Goal: Information Seeking & Learning: Check status

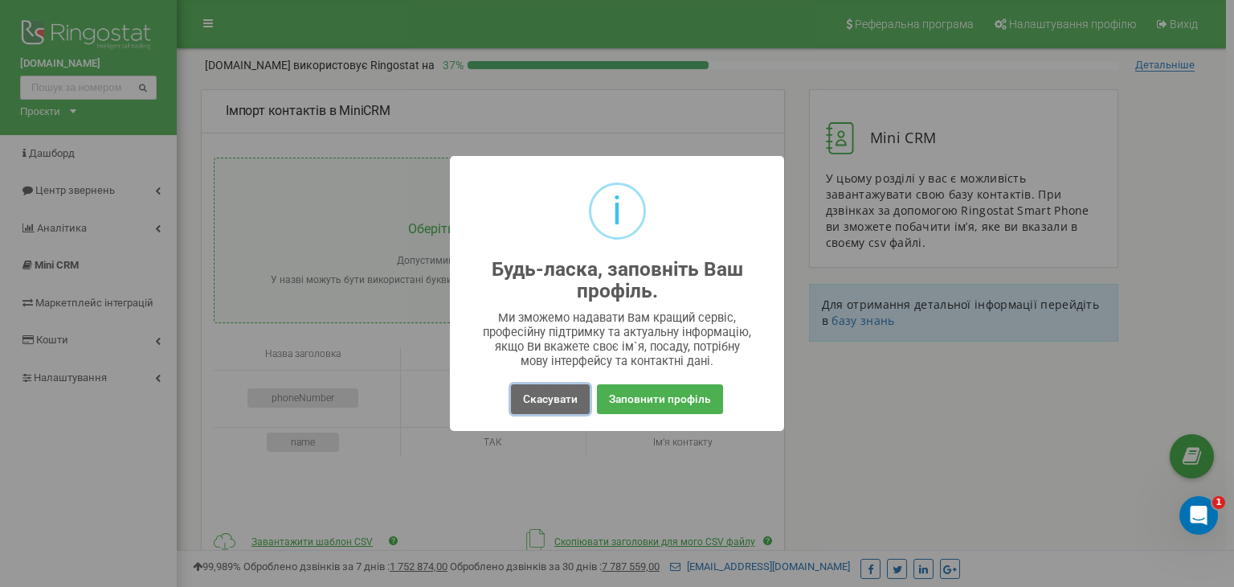
click at [542, 399] on button "Скасувати" at bounding box center [550, 399] width 79 height 30
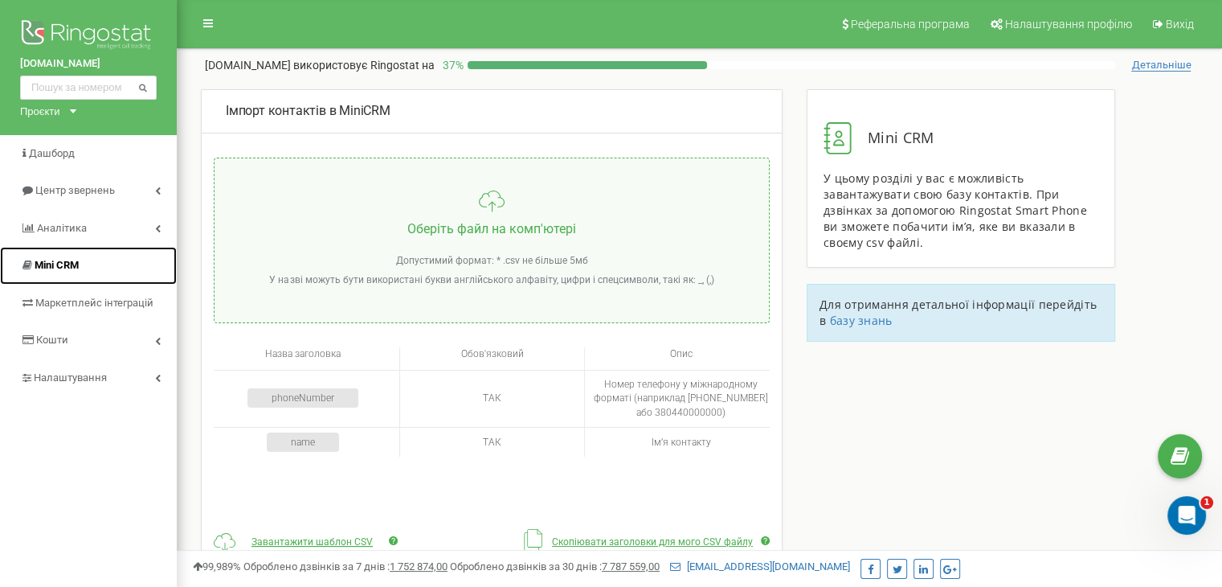
click at [54, 260] on span "Mini CRM" at bounding box center [57, 265] width 44 height 12
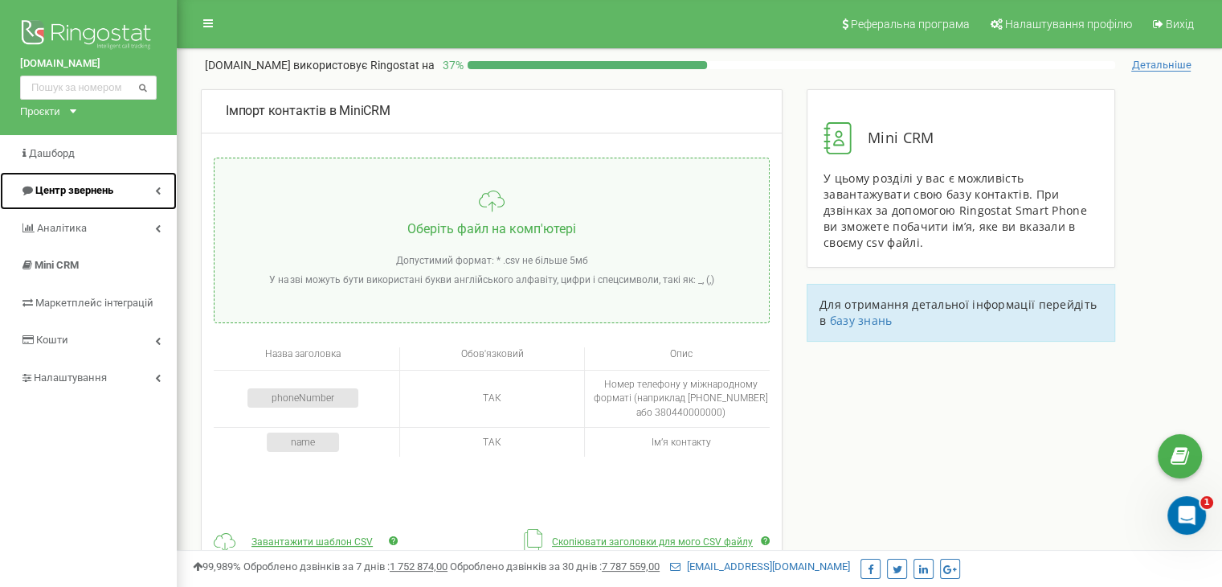
click at [161, 190] on link "Центр звернень" at bounding box center [88, 191] width 177 height 38
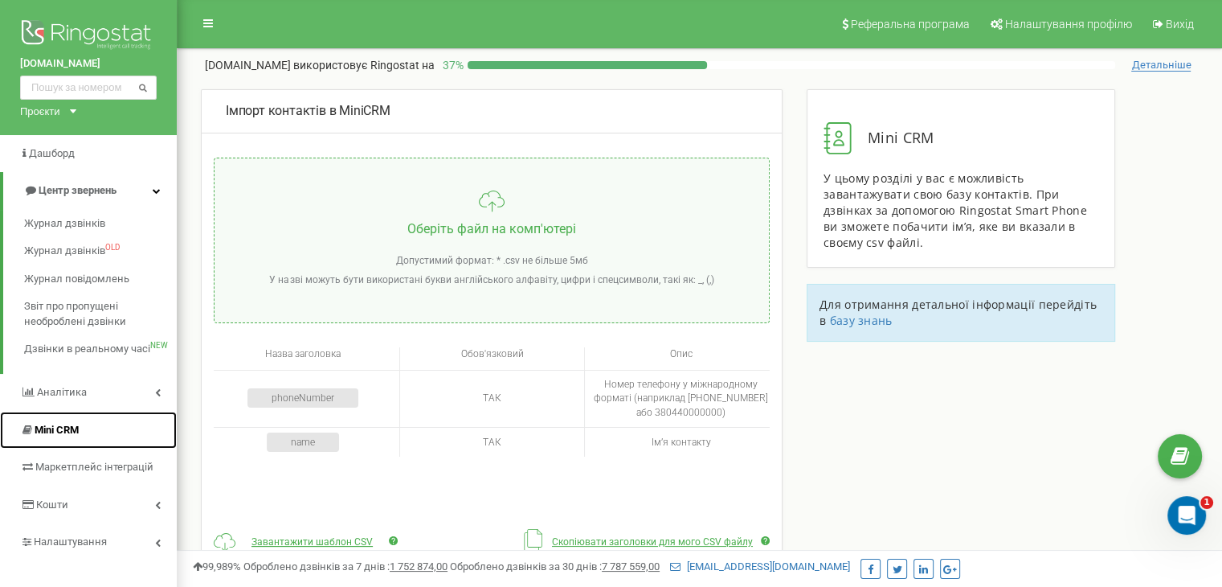
click at [39, 431] on span "Mini CRM" at bounding box center [57, 429] width 44 height 12
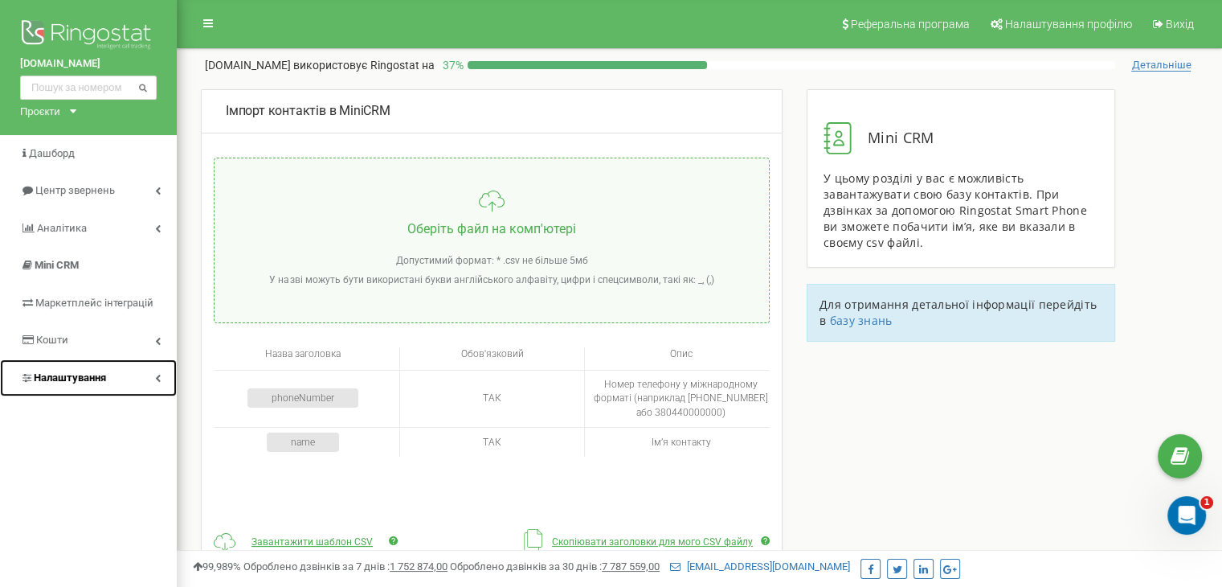
click at [160, 378] on icon at bounding box center [158, 378] width 6 height 8
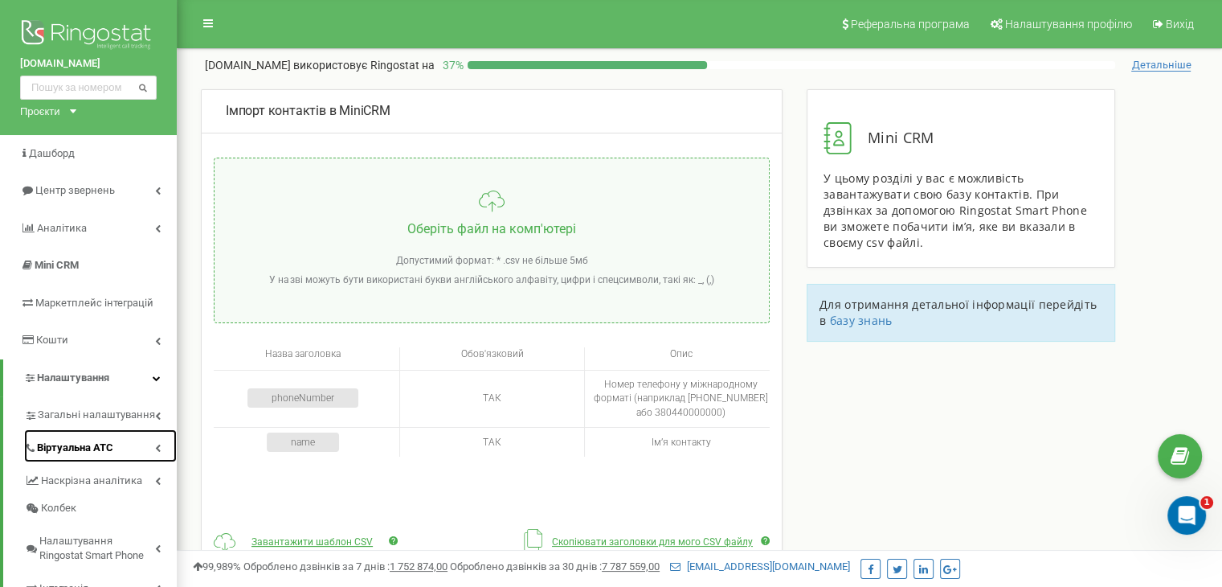
click at [90, 448] on span "Віртуальна АТС" at bounding box center [75, 447] width 76 height 15
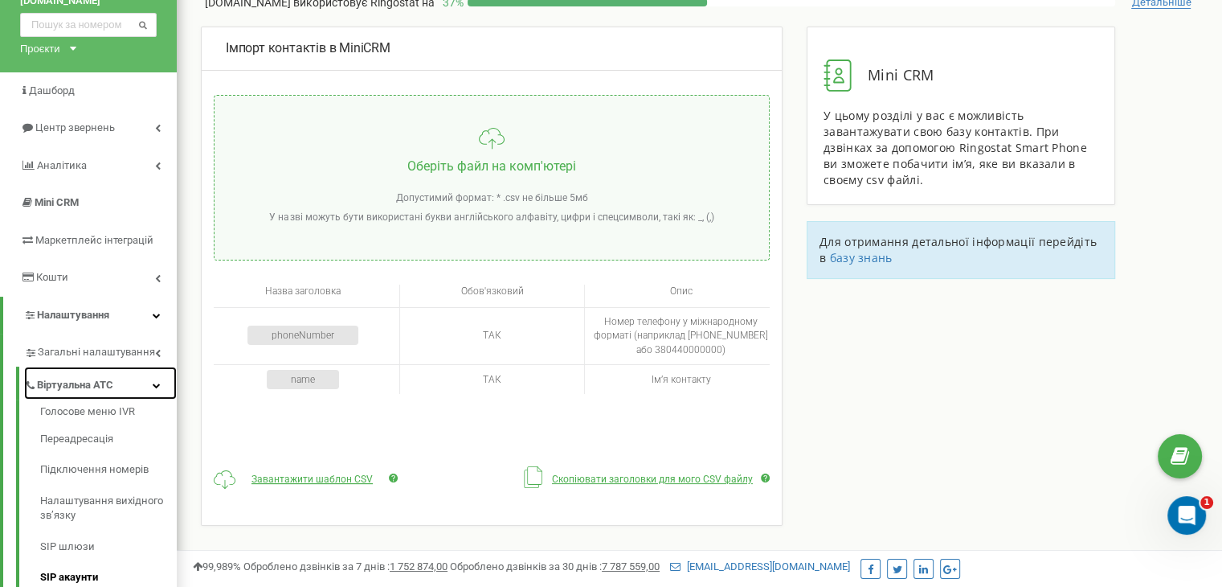
scroll to position [161, 0]
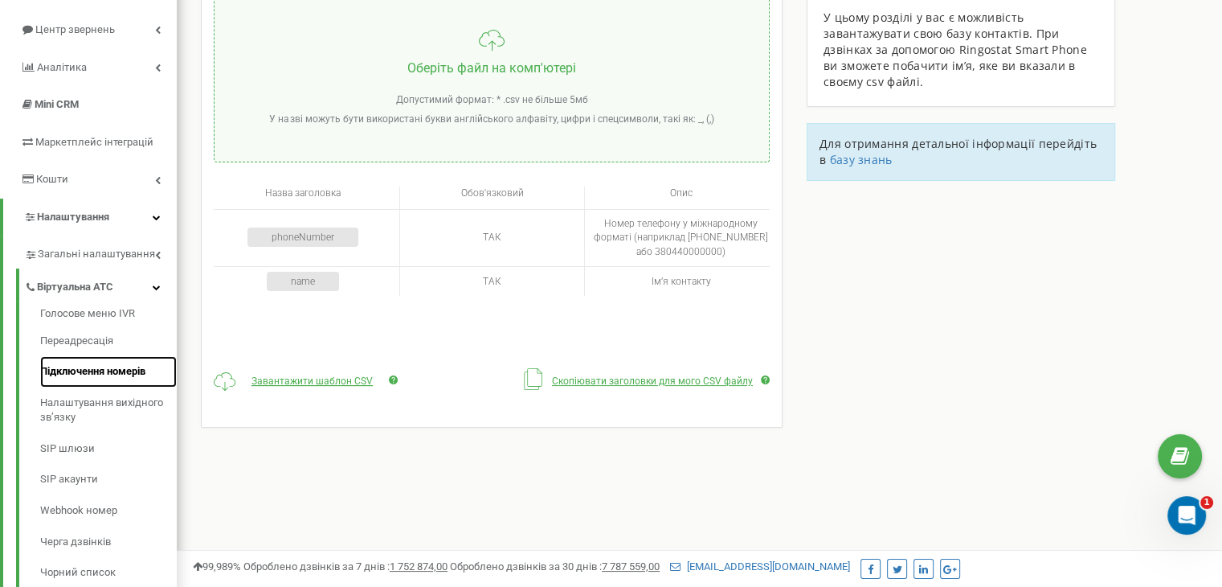
click at [105, 370] on link "Підключення номерів" at bounding box center [108, 371] width 137 height 31
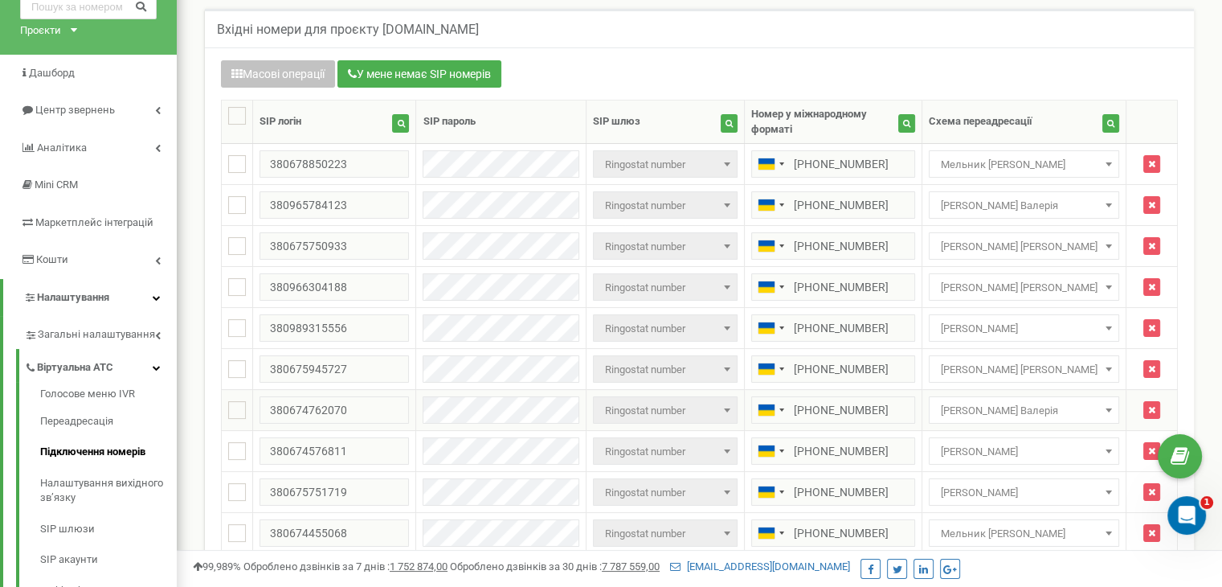
scroll to position [161, 0]
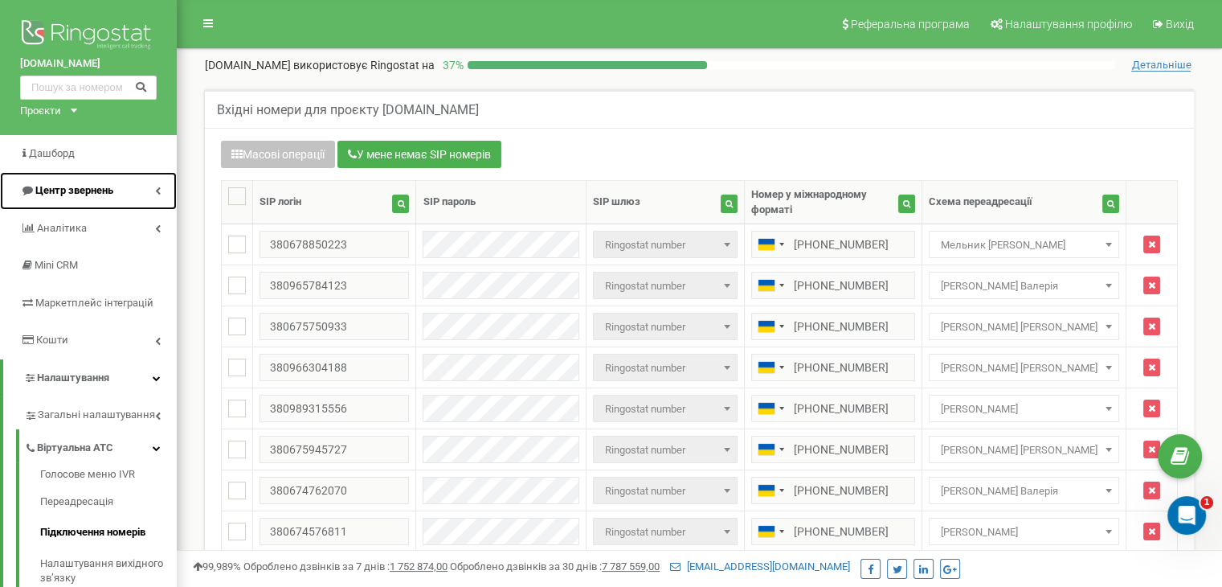
click at [158, 186] on icon at bounding box center [158, 190] width 6 height 8
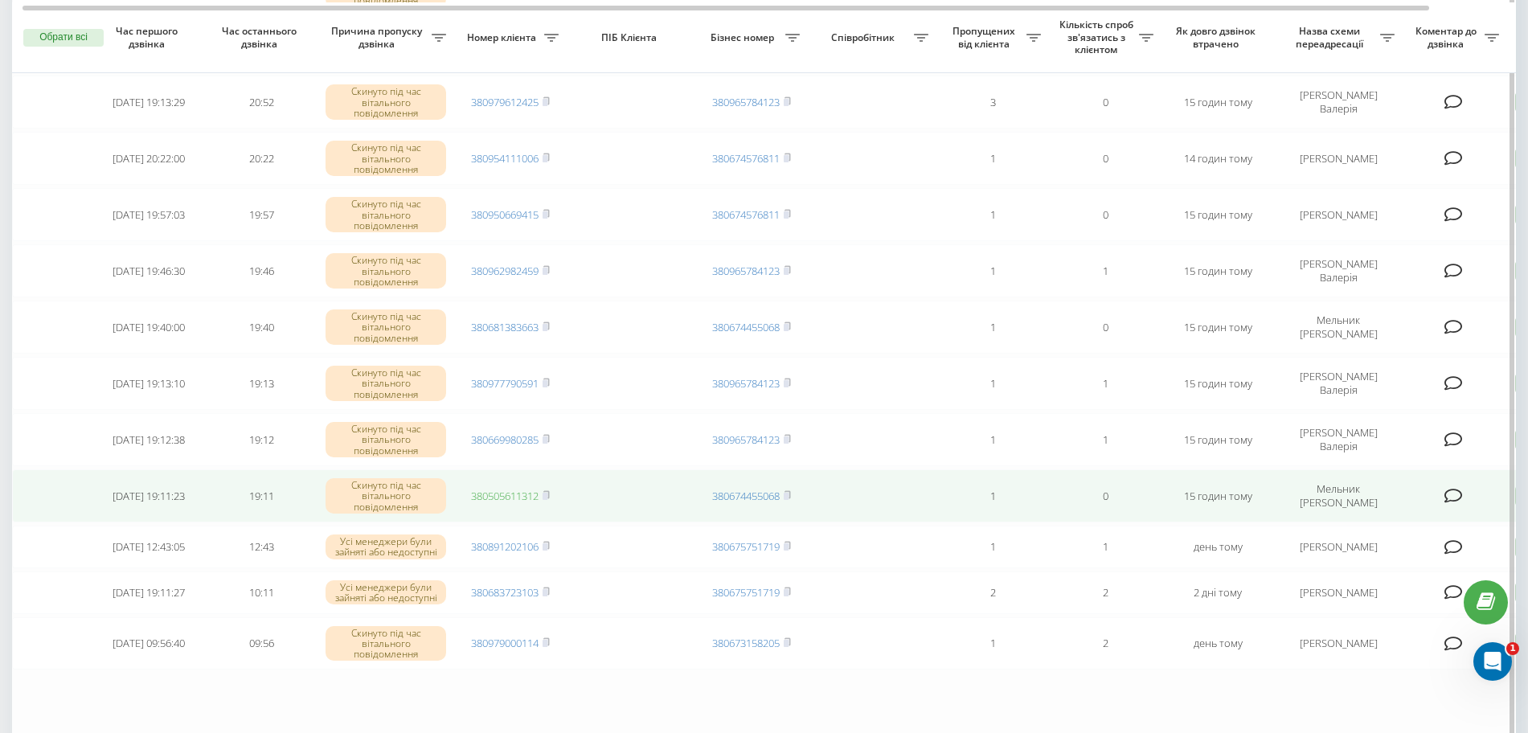
click at [506, 495] on link "380505611312" at bounding box center [504, 496] width 67 height 14
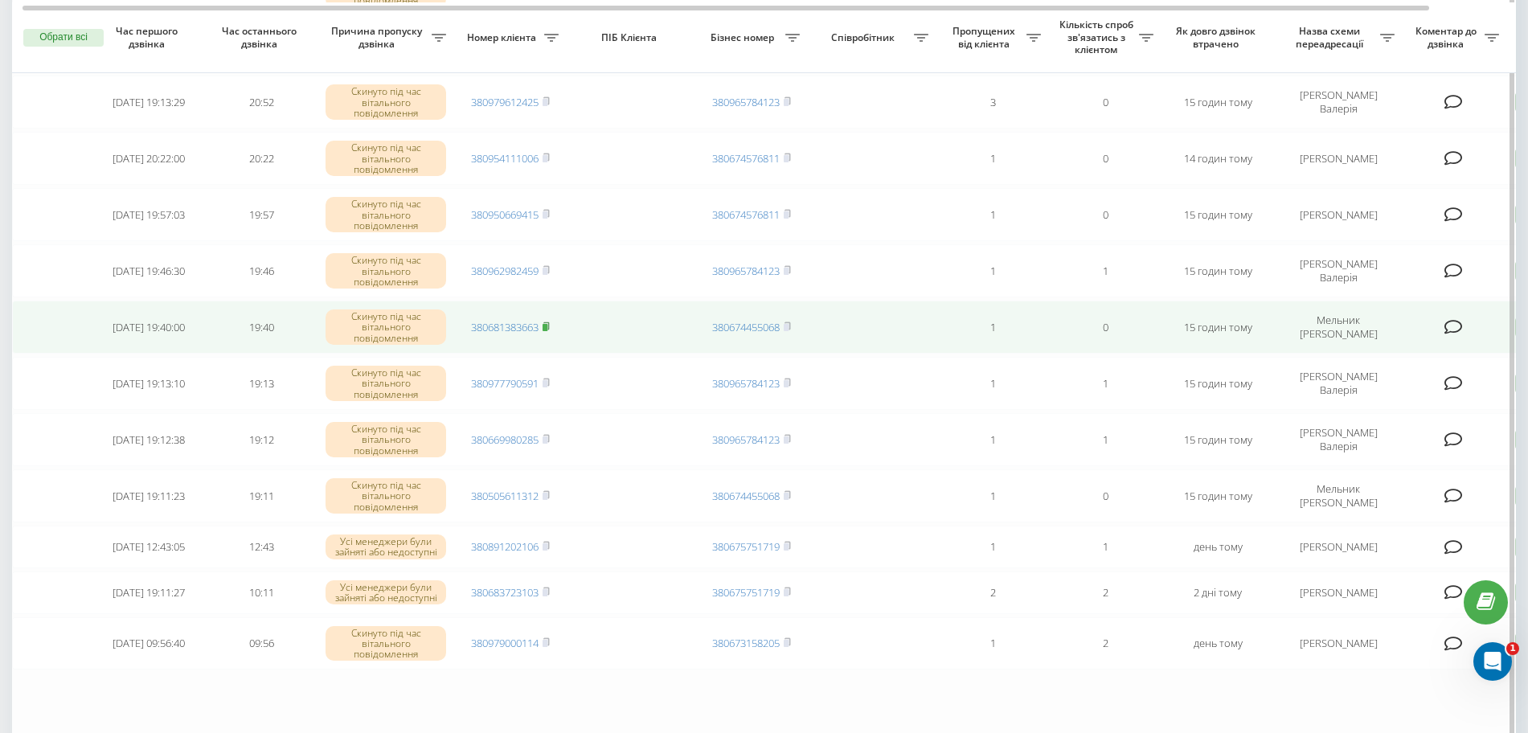
click at [549, 324] on icon at bounding box center [546, 324] width 6 height 7
click at [481, 328] on link "380681383663" at bounding box center [504, 327] width 67 height 14
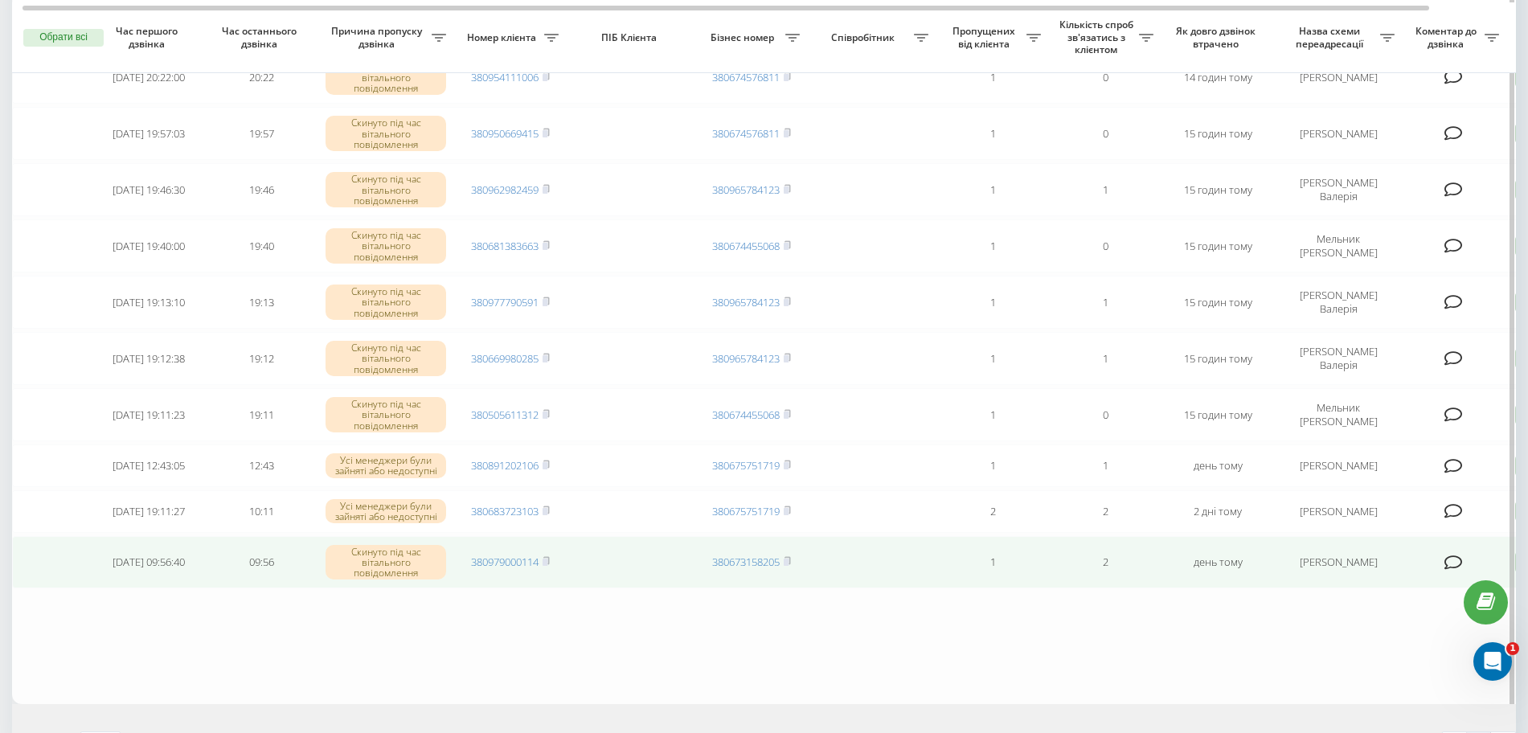
scroll to position [703, 0]
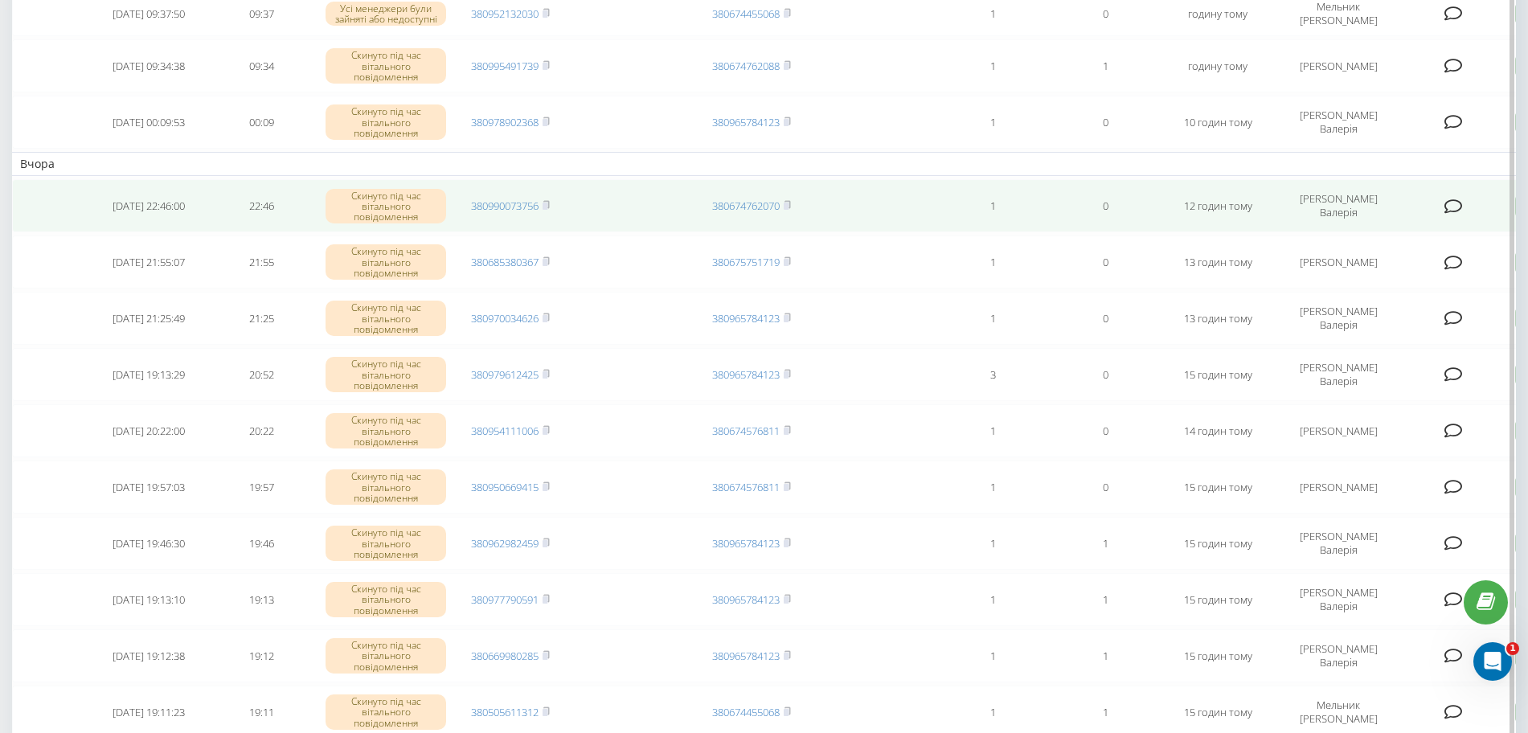
scroll to position [100, 0]
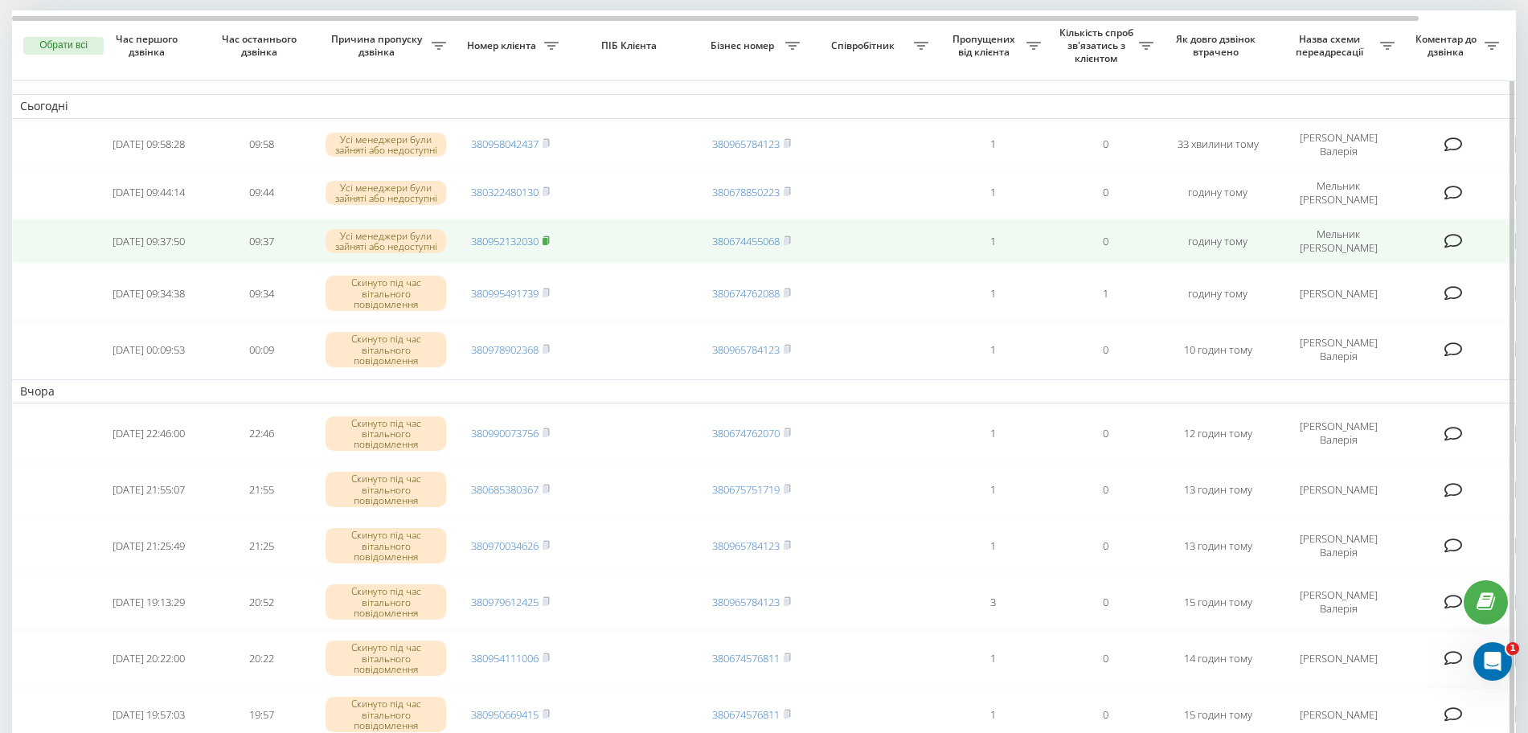
click at [547, 239] on rect at bounding box center [544, 241] width 5 height 7
click at [510, 237] on link "380952132030" at bounding box center [504, 241] width 67 height 14
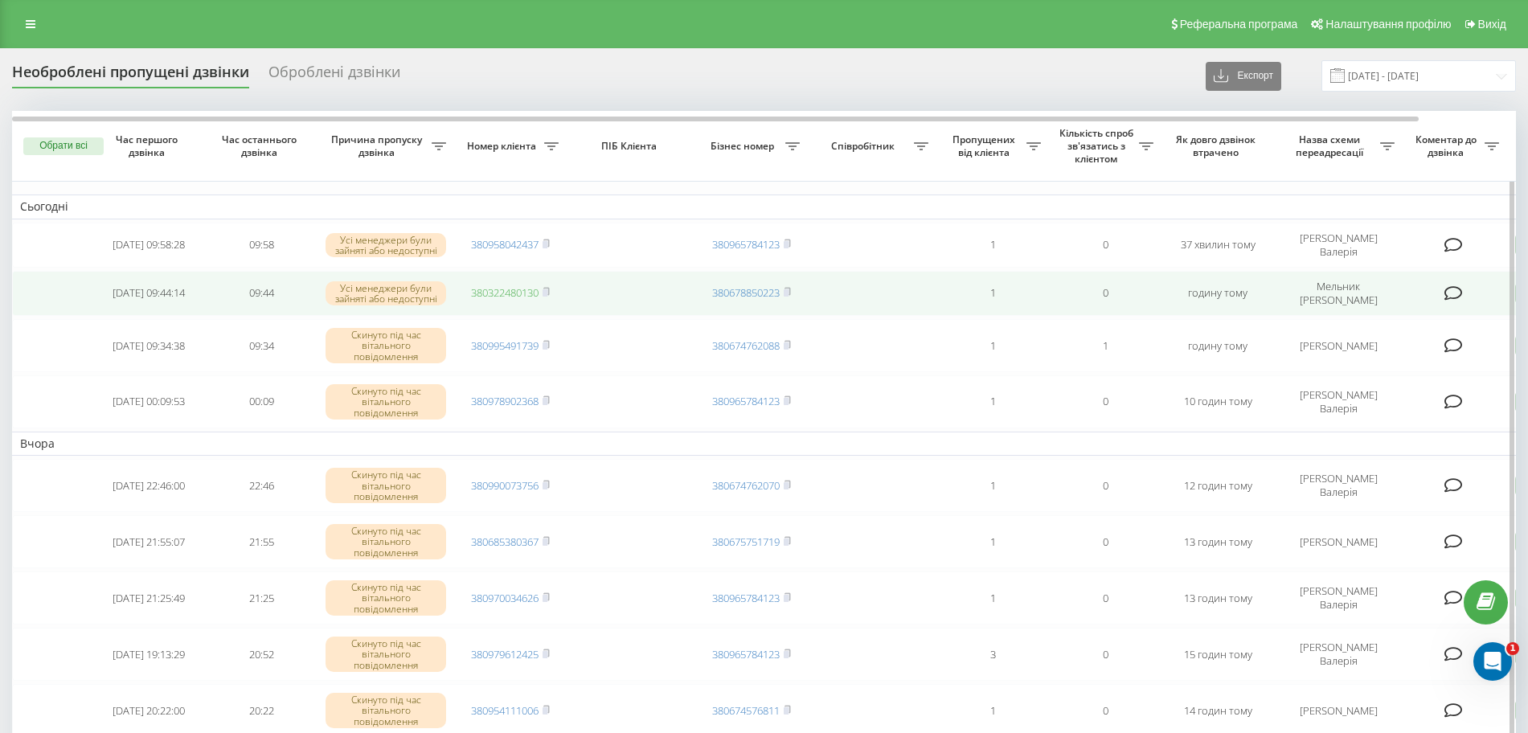
click at [521, 292] on link "380322480130" at bounding box center [504, 292] width 67 height 14
click at [547, 293] on rect at bounding box center [544, 292] width 5 height 7
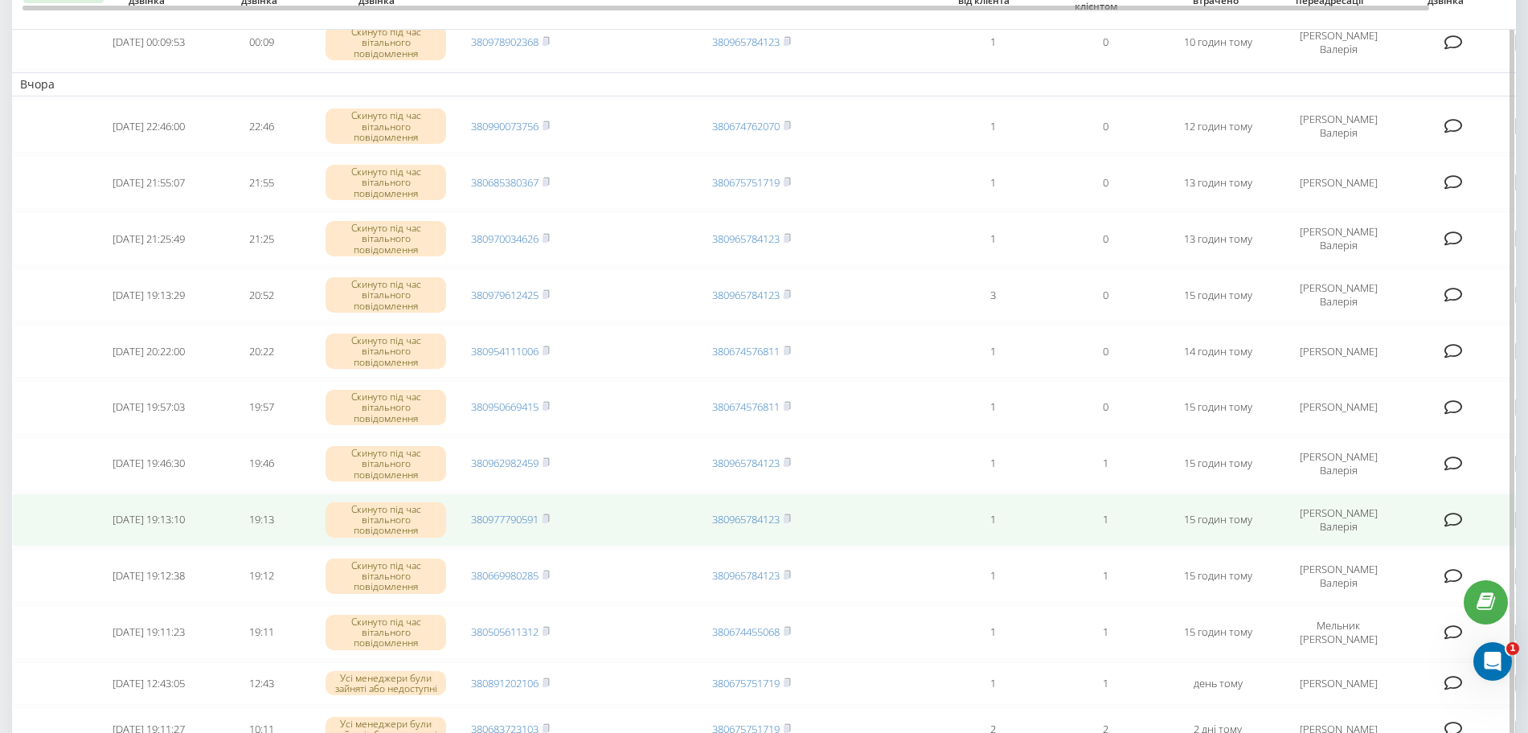
scroll to position [402, 0]
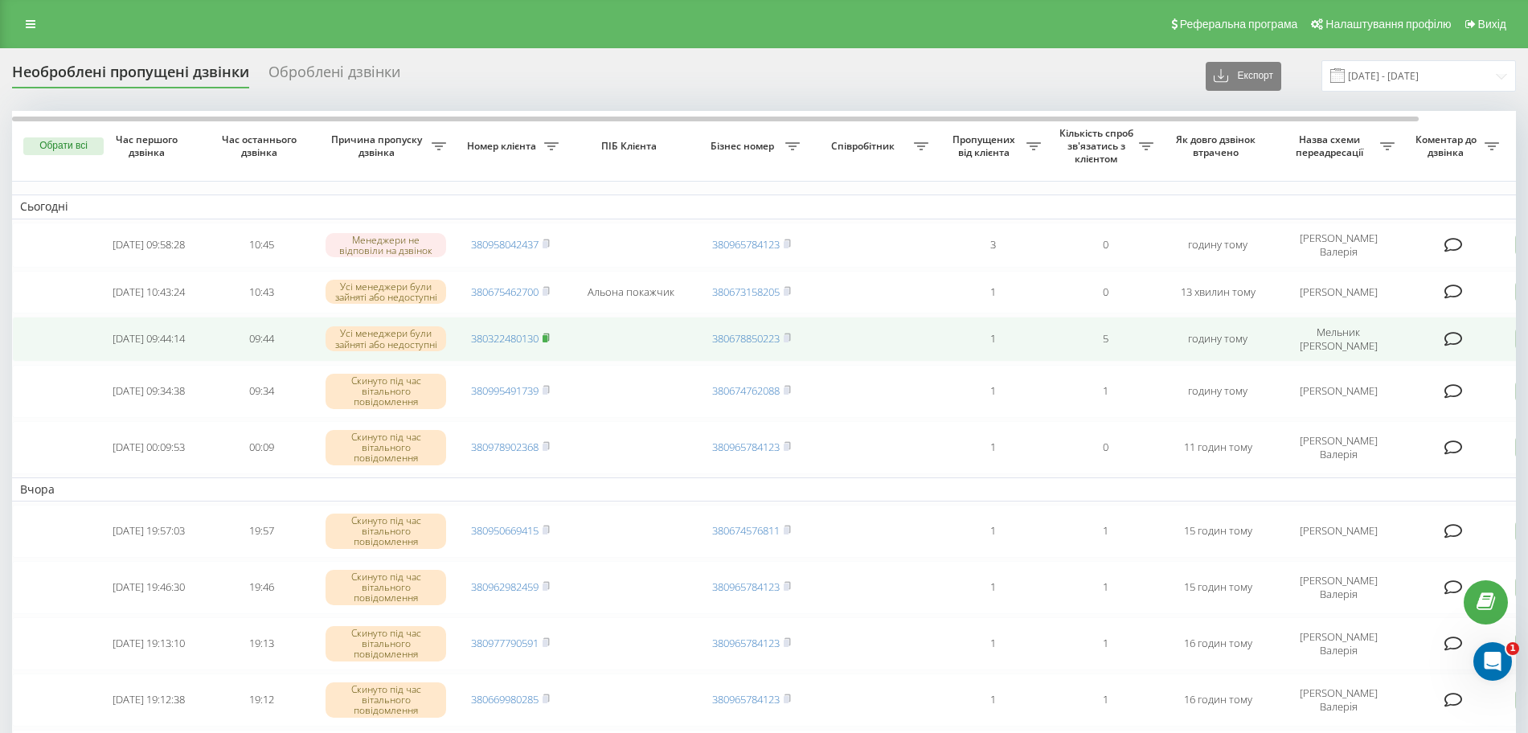
click at [545, 342] on rect at bounding box center [544, 338] width 5 height 7
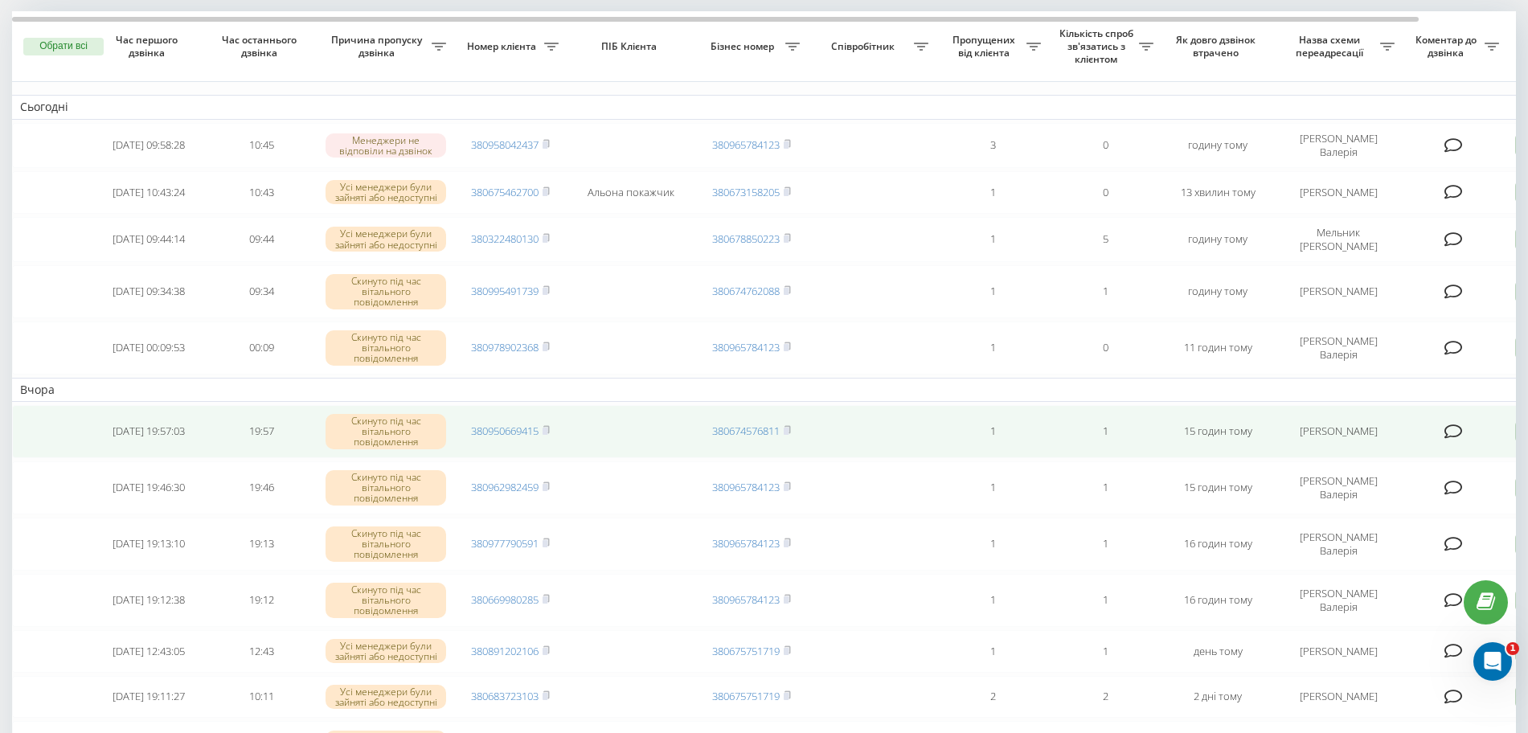
scroll to position [100, 0]
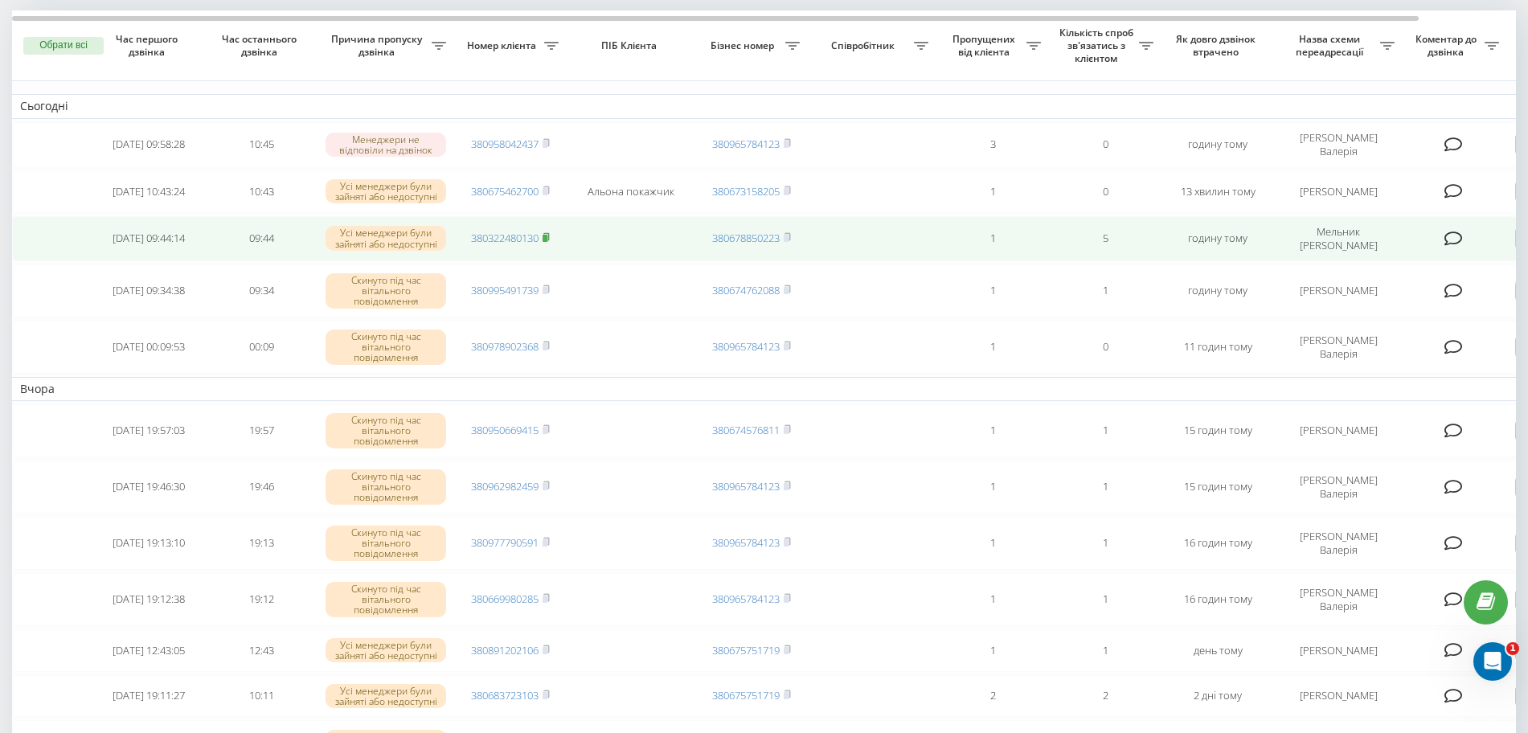
click at [547, 239] on rect at bounding box center [544, 238] width 5 height 7
